Goal: Transaction & Acquisition: Purchase product/service

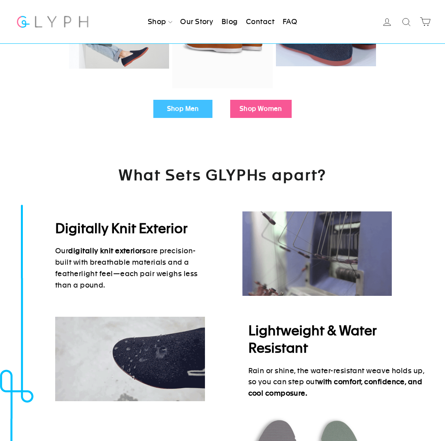
scroll to position [256, 0]
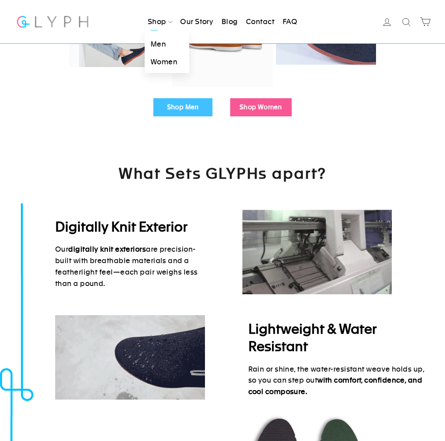
click at [155, 40] on link "Men" at bounding box center [167, 45] width 45 height 18
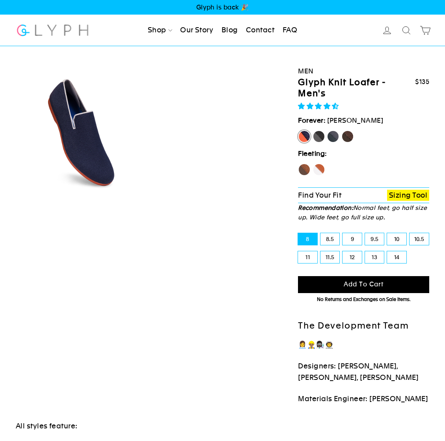
select select "highest-rating"
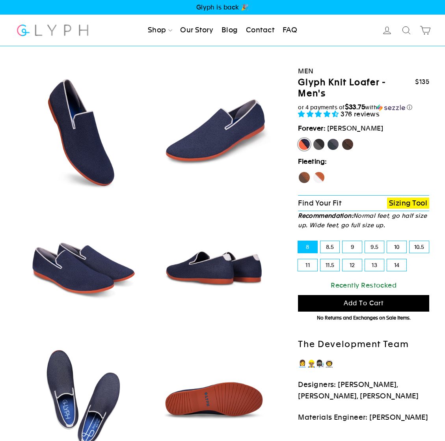
click at [322, 141] on label "Panther" at bounding box center [319, 144] width 13 height 13
click at [313, 138] on input "Panther" at bounding box center [313, 138] width 0 height 0
radio input "true"
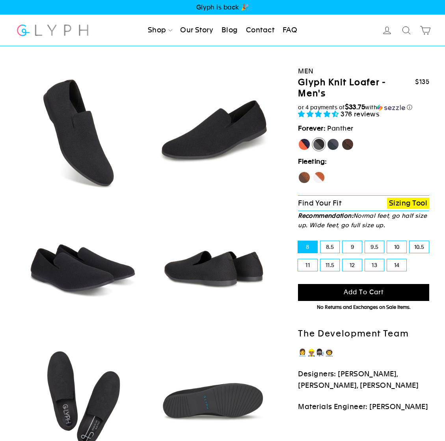
click at [333, 141] on label "Rhino" at bounding box center [333, 144] width 13 height 13
click at [327, 138] on input "Rhino" at bounding box center [327, 138] width 0 height 0
radio input "true"
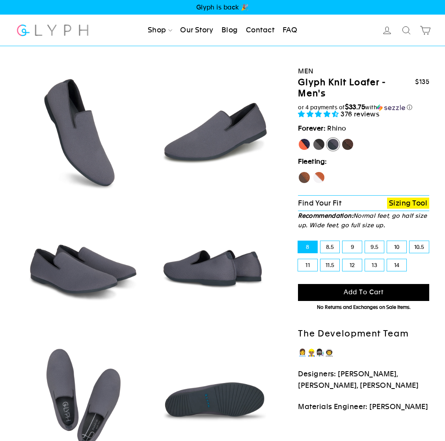
click at [351, 145] on label "Mustang" at bounding box center [348, 144] width 13 height 13
click at [342, 138] on input "Mustang" at bounding box center [342, 138] width 0 height 0
radio input "true"
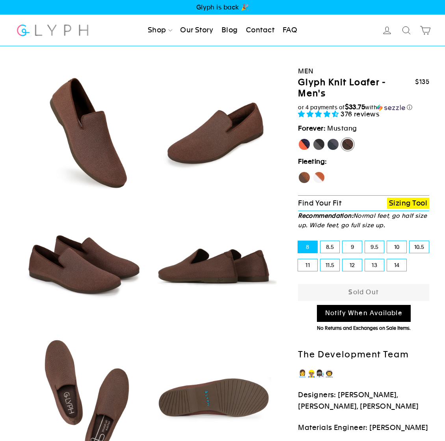
click at [301, 177] on label "Hawk" at bounding box center [304, 177] width 13 height 13
click at [299, 172] on input "Hawk" at bounding box center [298, 171] width 0 height 0
radio input "true"
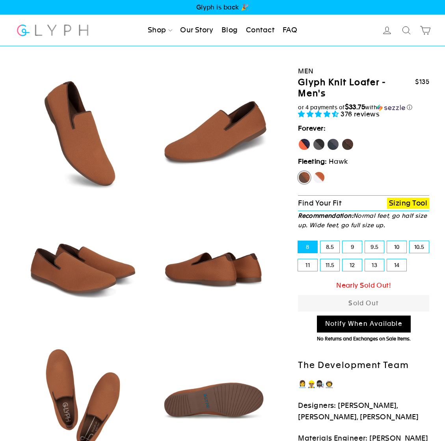
click at [323, 174] on label "Fox" at bounding box center [319, 177] width 13 height 13
click at [313, 172] on input "Fox" at bounding box center [313, 171] width 0 height 0
radio input "true"
